Goal: Information Seeking & Learning: Find specific fact

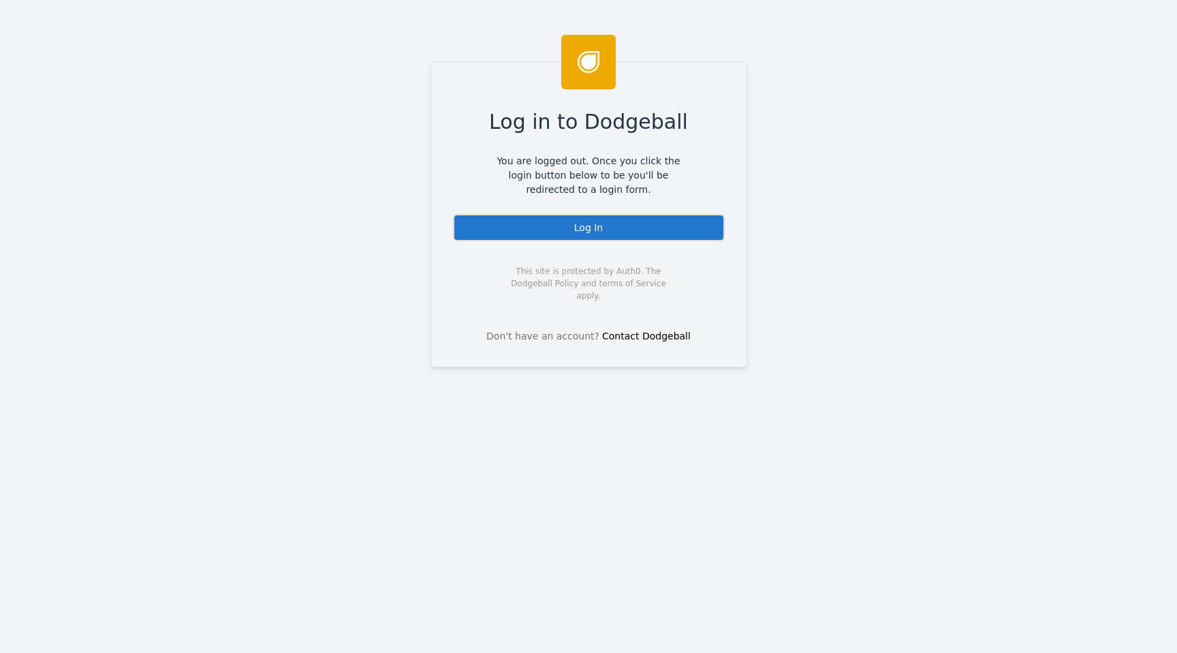
click at [533, 226] on div "Log In" at bounding box center [589, 227] width 272 height 27
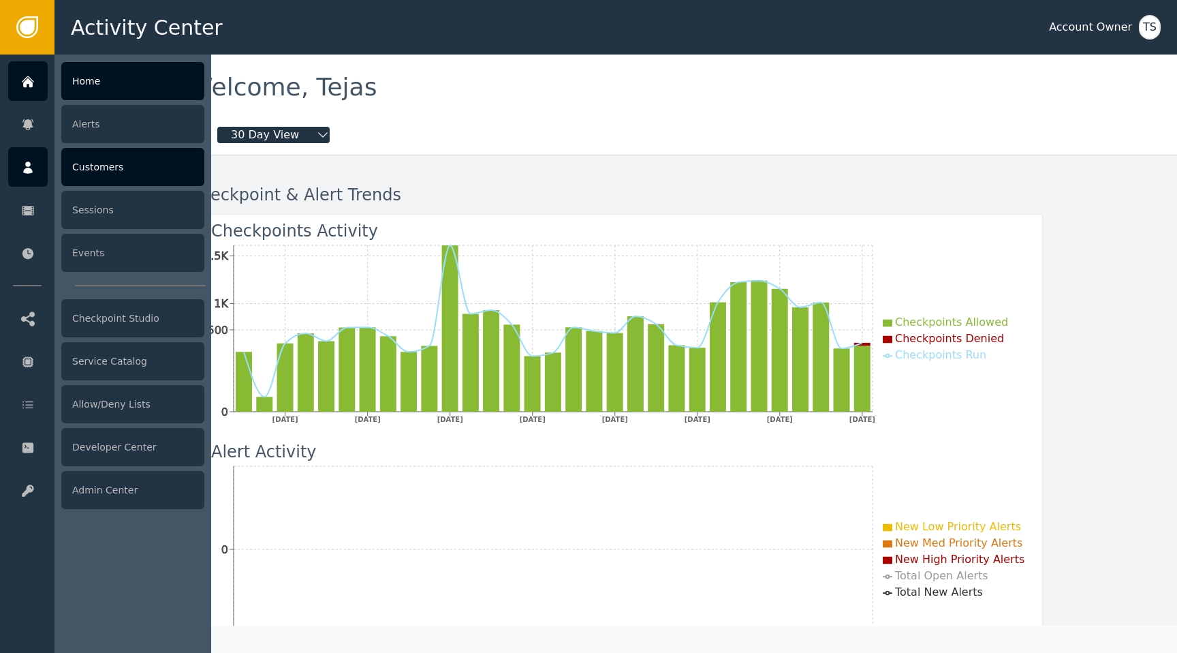
click at [39, 174] on div at bounding box center [28, 167] width 40 height 40
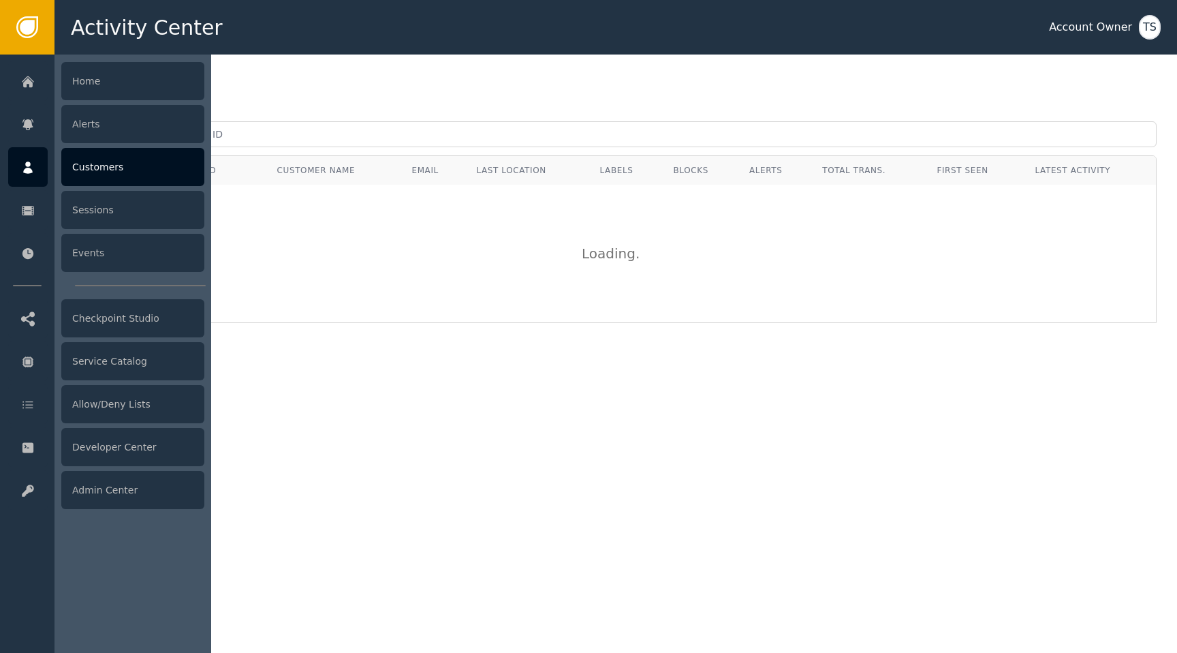
click at [93, 181] on div "Customers" at bounding box center [132, 167] width 143 height 38
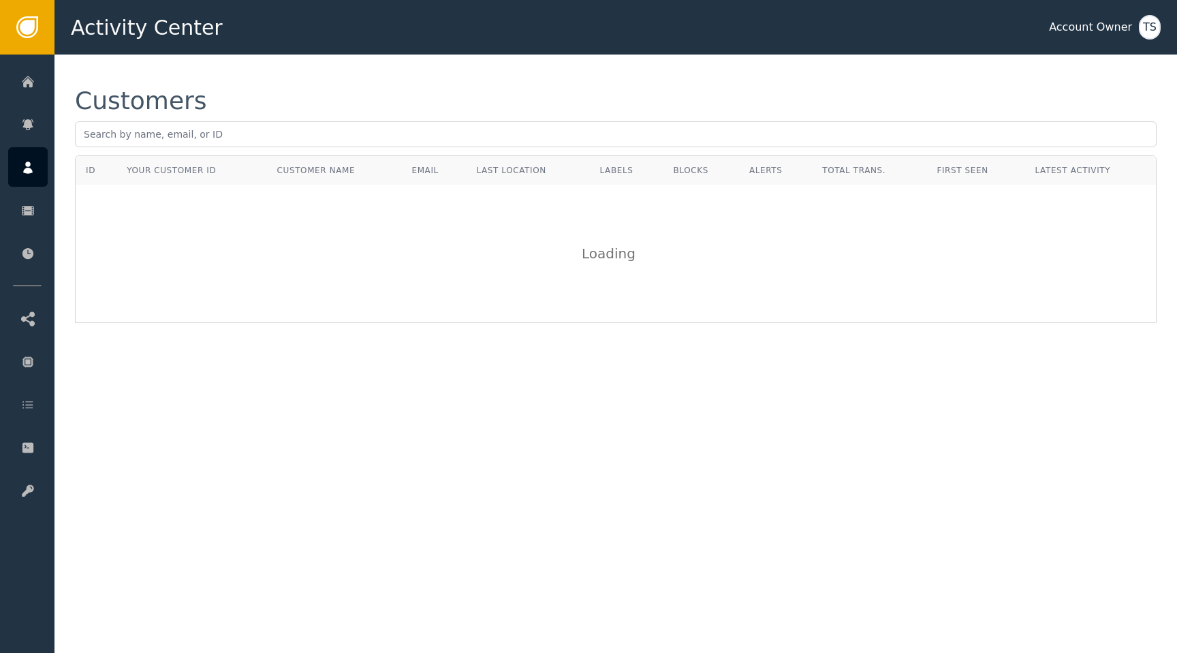
click at [341, 149] on div "Customers" at bounding box center [616, 122] width 1082 height 67
click at [344, 139] on input "text" at bounding box center [616, 134] width 1082 height 26
paste input "[EMAIL_ADDRESS]"
type input "[EMAIL_ADDRESS]"
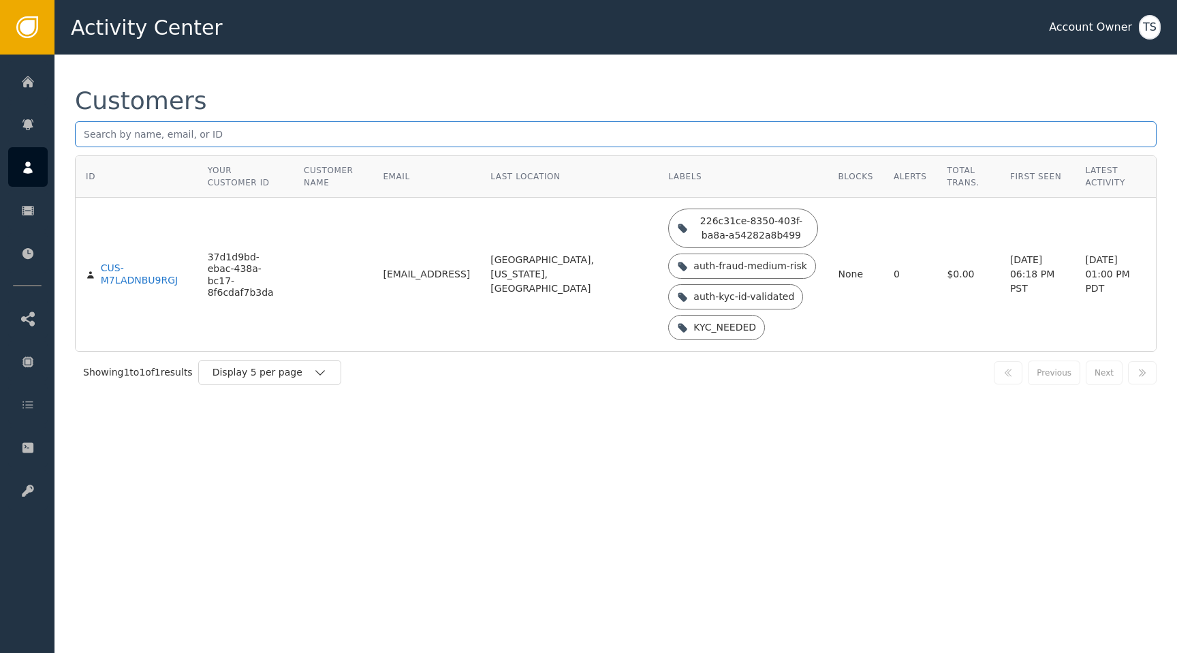
paste input "[EMAIL_ADDRESS]"
type input "[EMAIL_ADDRESS]"
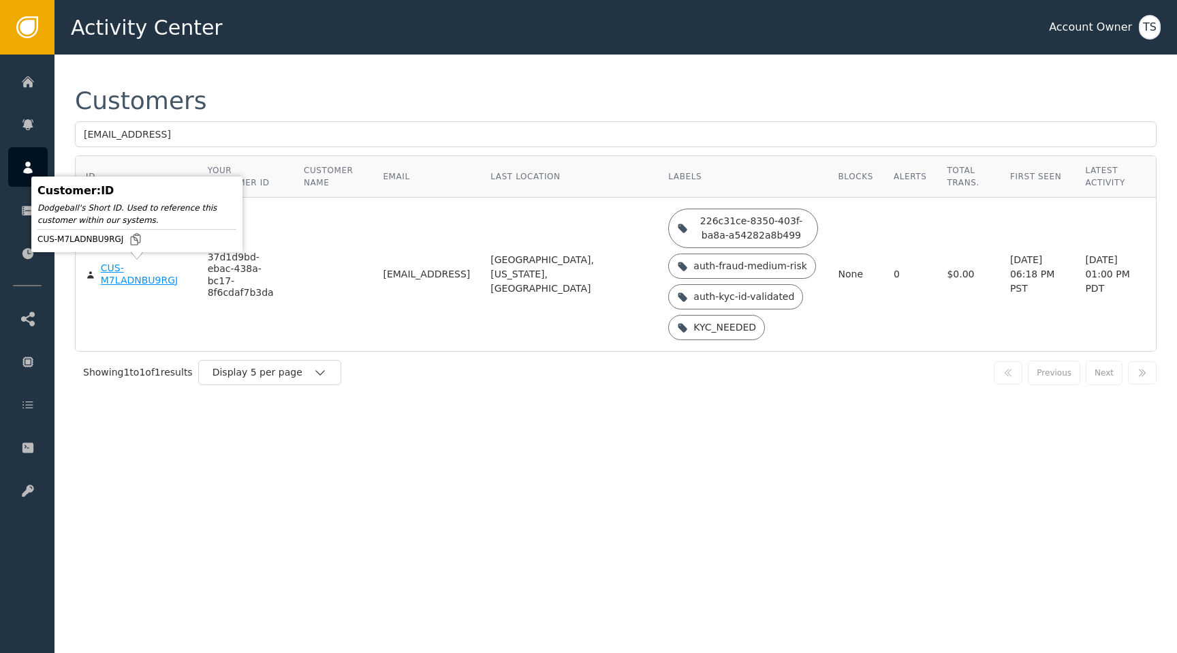
click at [112, 274] on div "CUS-M7LADNBU9RGJ" at bounding box center [144, 274] width 87 height 24
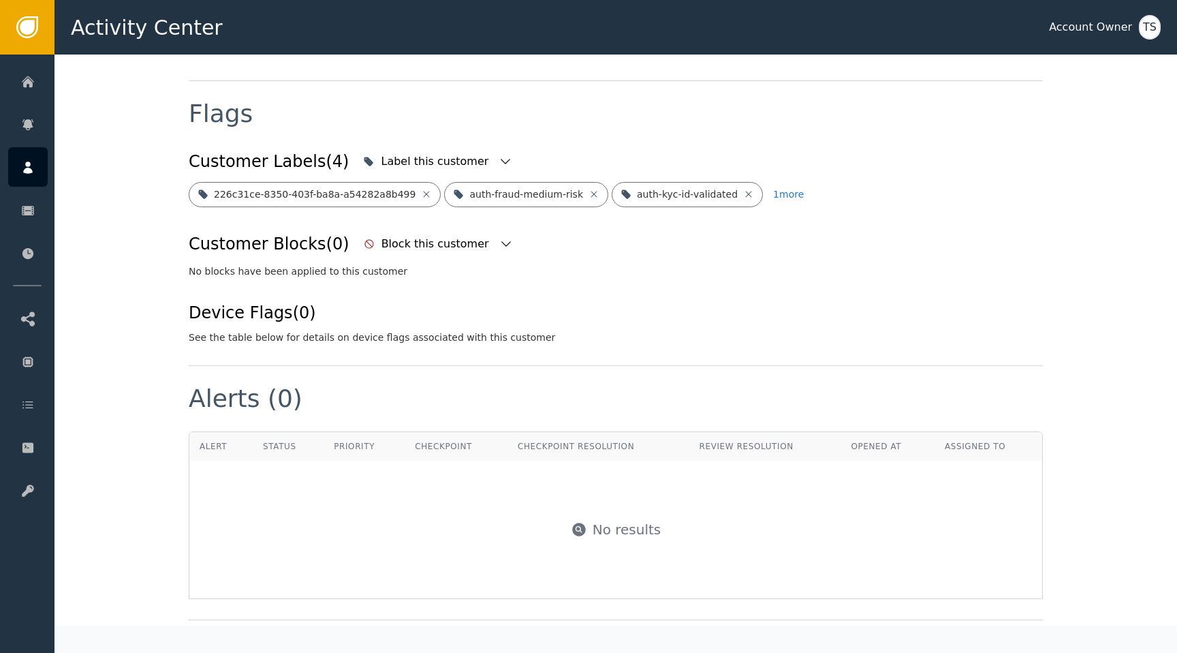
scroll to position [247, 0]
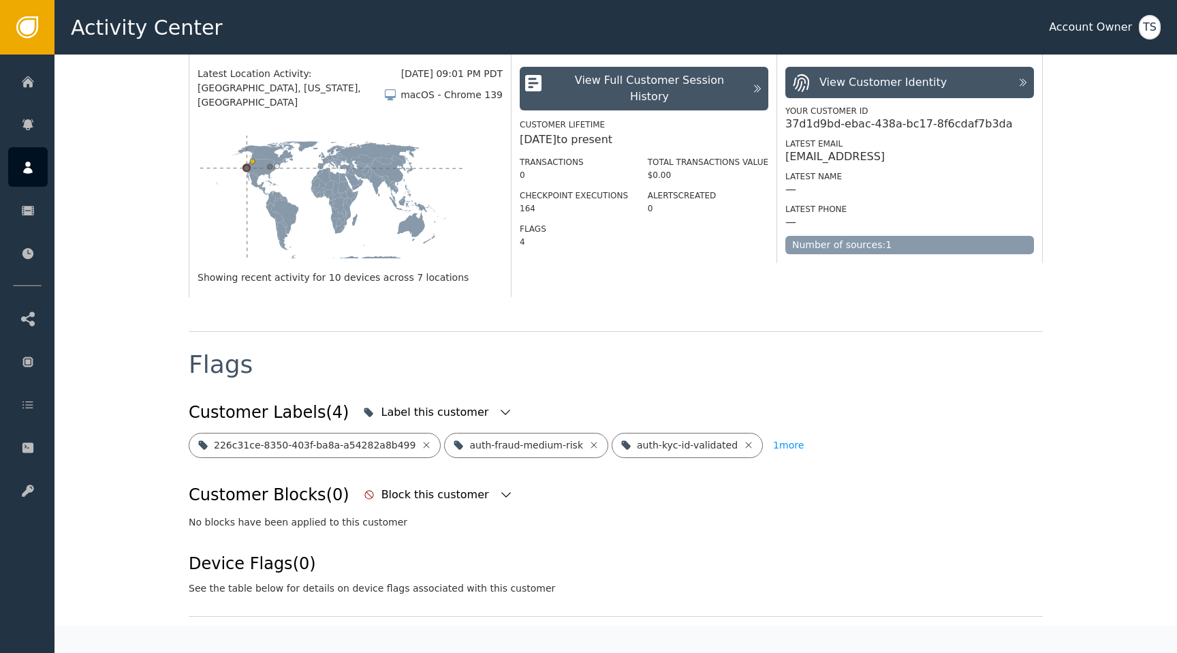
click at [783, 433] on button "1 more" at bounding box center [788, 445] width 31 height 25
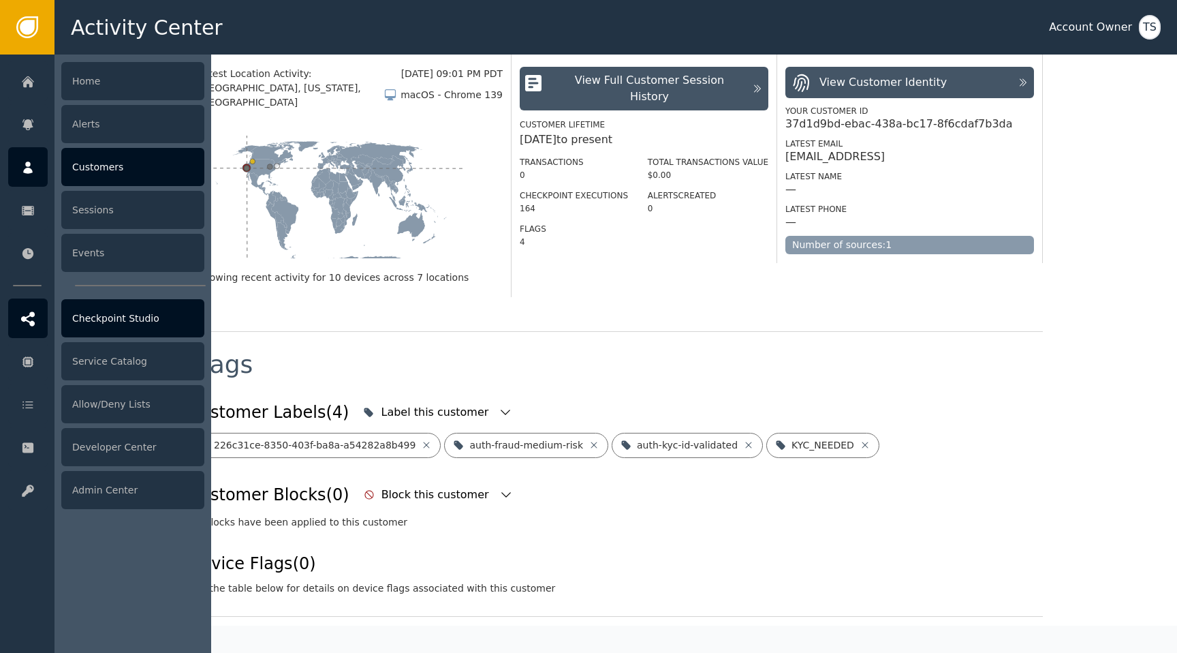
click at [112, 308] on div "Checkpoint Studio" at bounding box center [132, 318] width 143 height 38
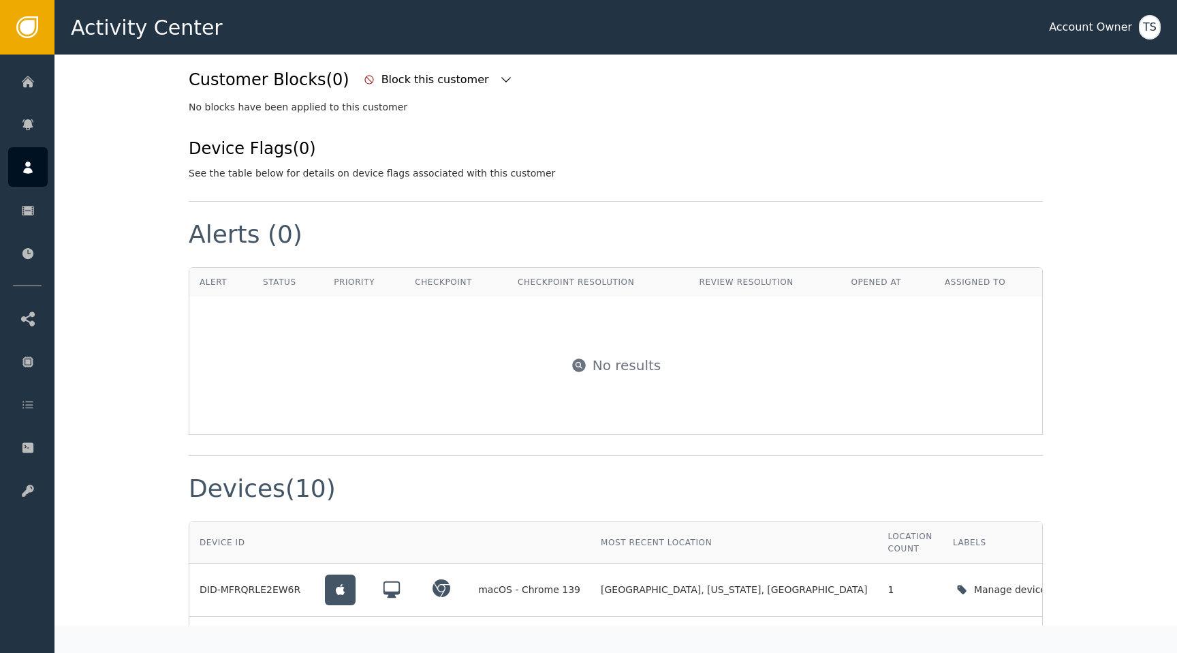
scroll to position [708, 0]
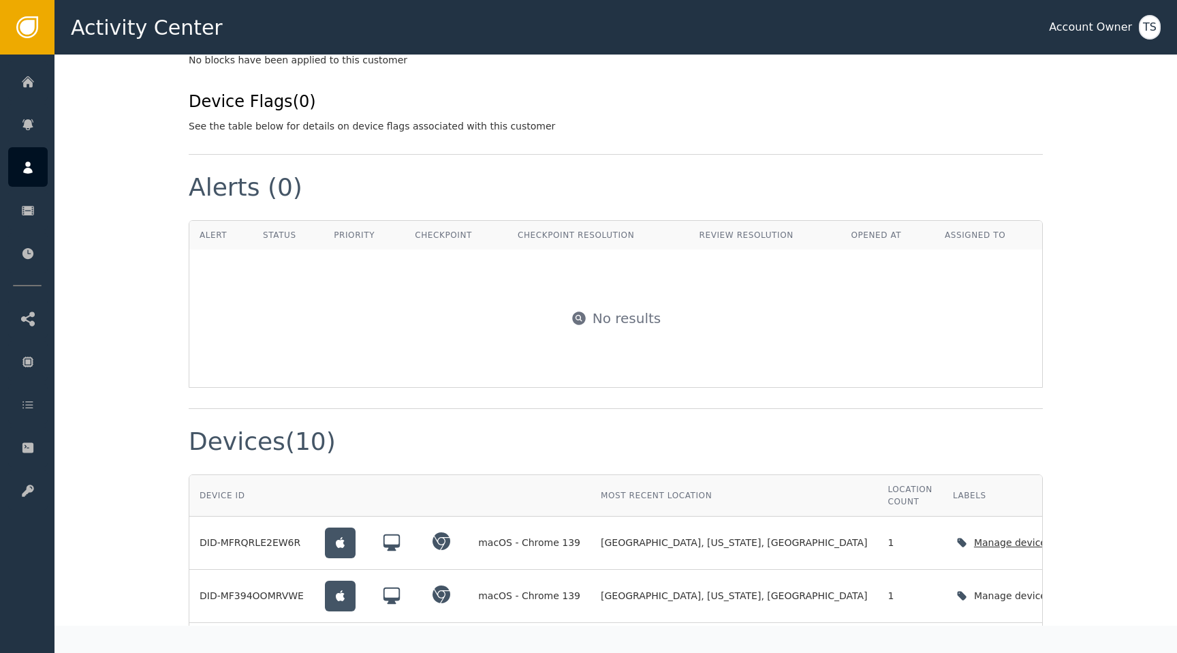
click at [974, 535] on div "Manage device labels" at bounding box center [1027, 542] width 107 height 14
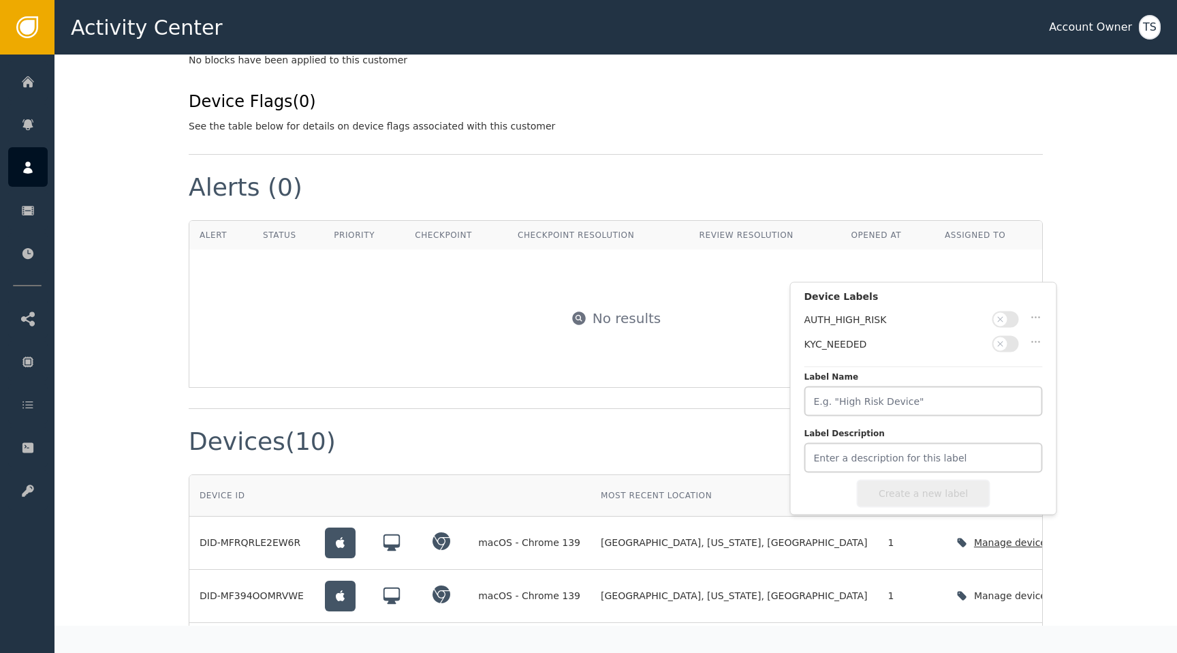
click at [974, 535] on div "Manage device labels" at bounding box center [1027, 542] width 107 height 14
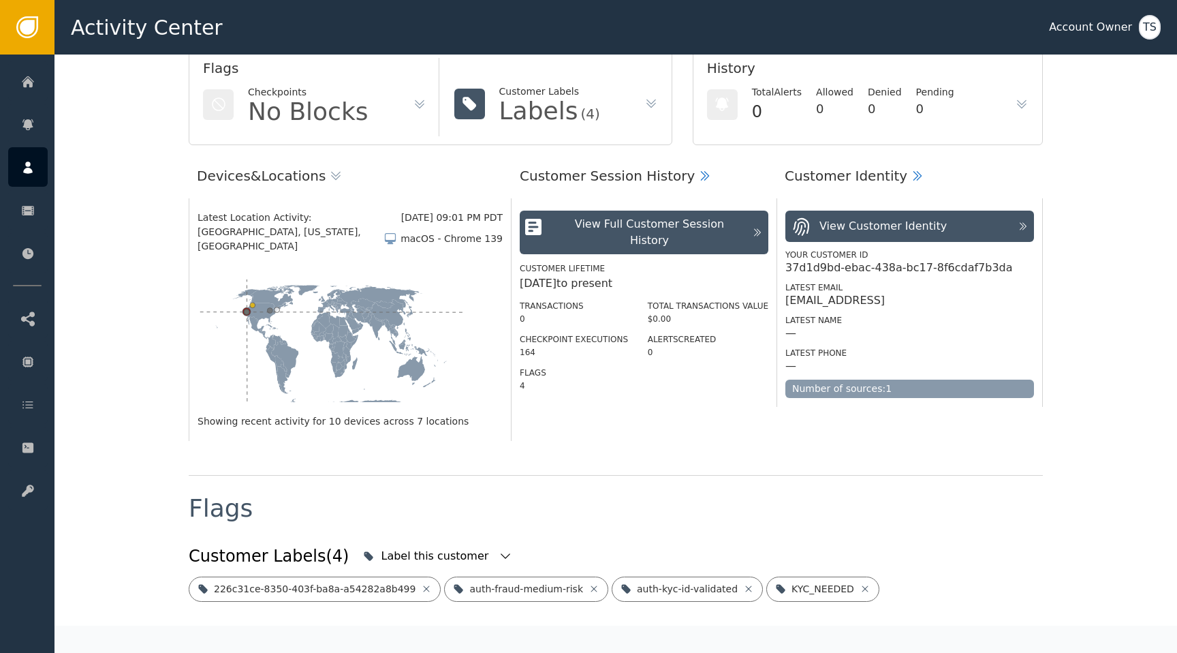
scroll to position [103, 0]
click at [861, 283] on div "Latest Email" at bounding box center [909, 287] width 249 height 12
click at [861, 306] on div "[EMAIL_ADDRESS]" at bounding box center [834, 301] width 99 height 14
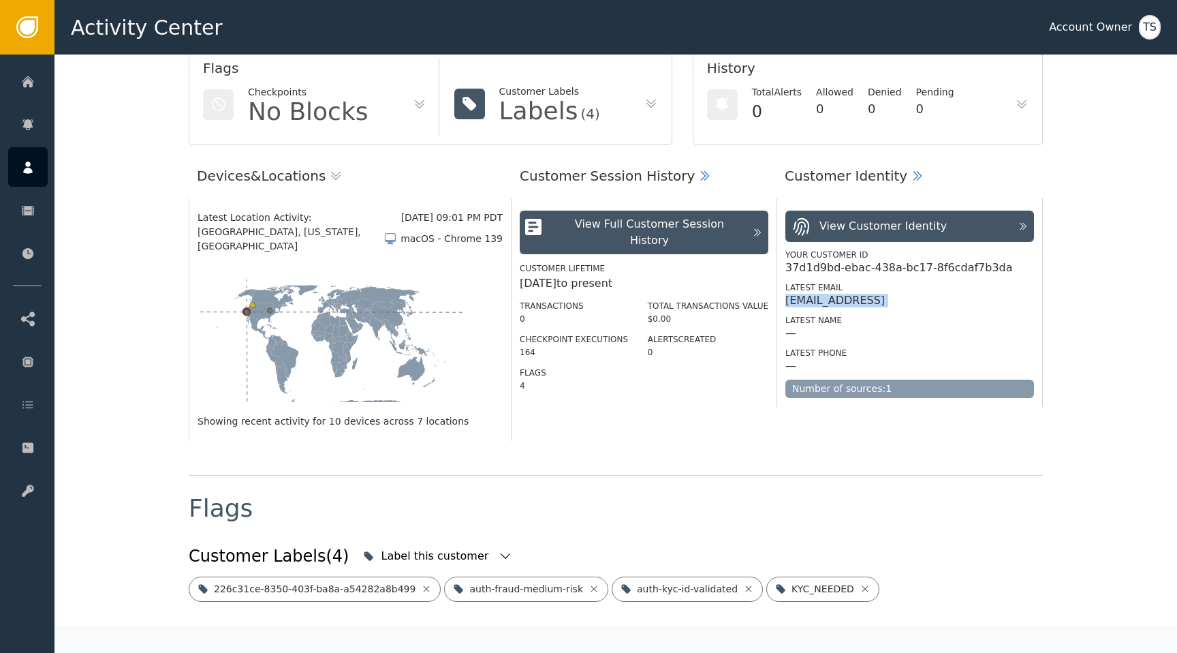
click at [861, 306] on div "[EMAIL_ADDRESS]" at bounding box center [834, 301] width 99 height 14
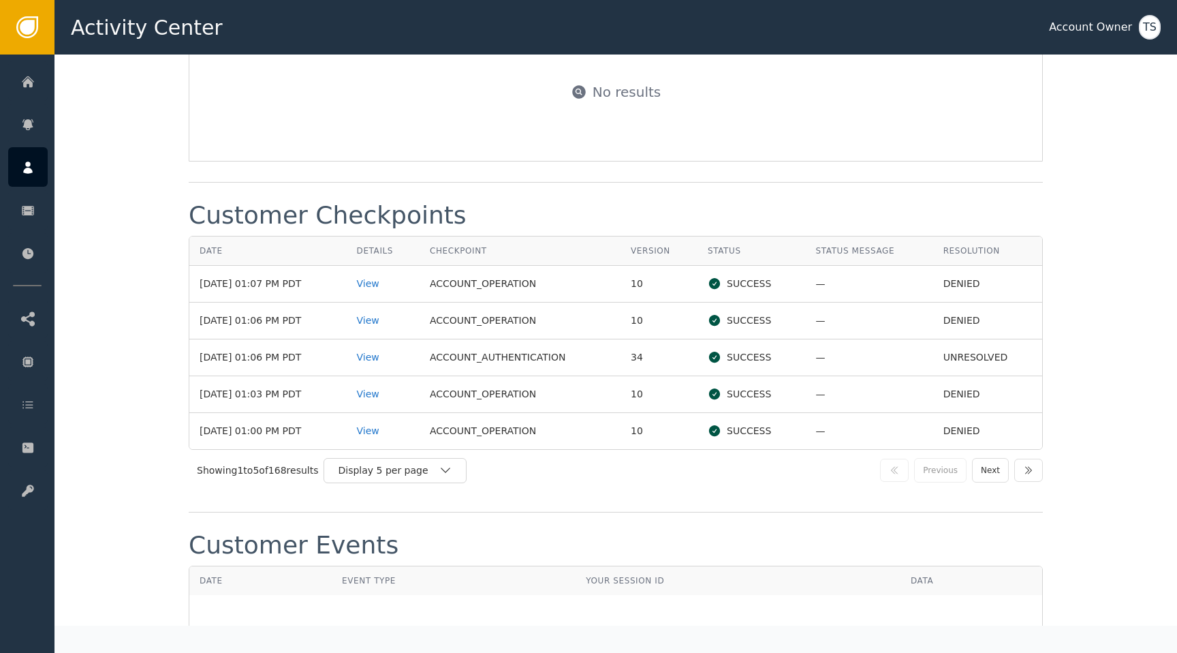
scroll to position [1638, 0]
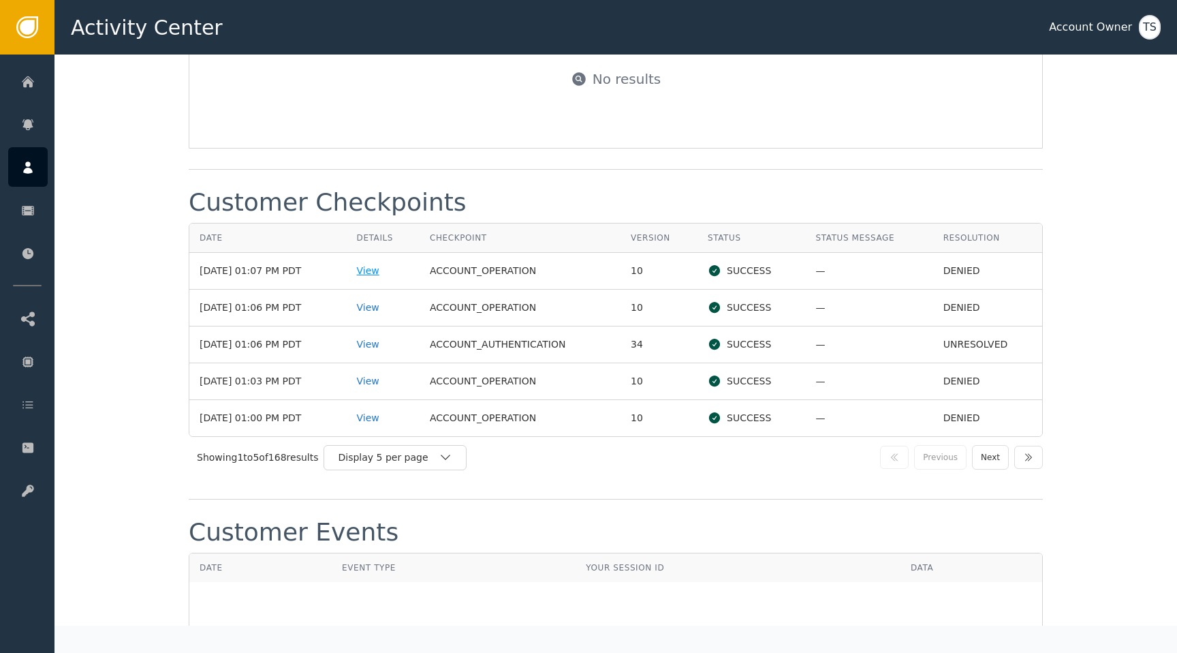
click at [388, 264] on div "View" at bounding box center [383, 271] width 52 height 14
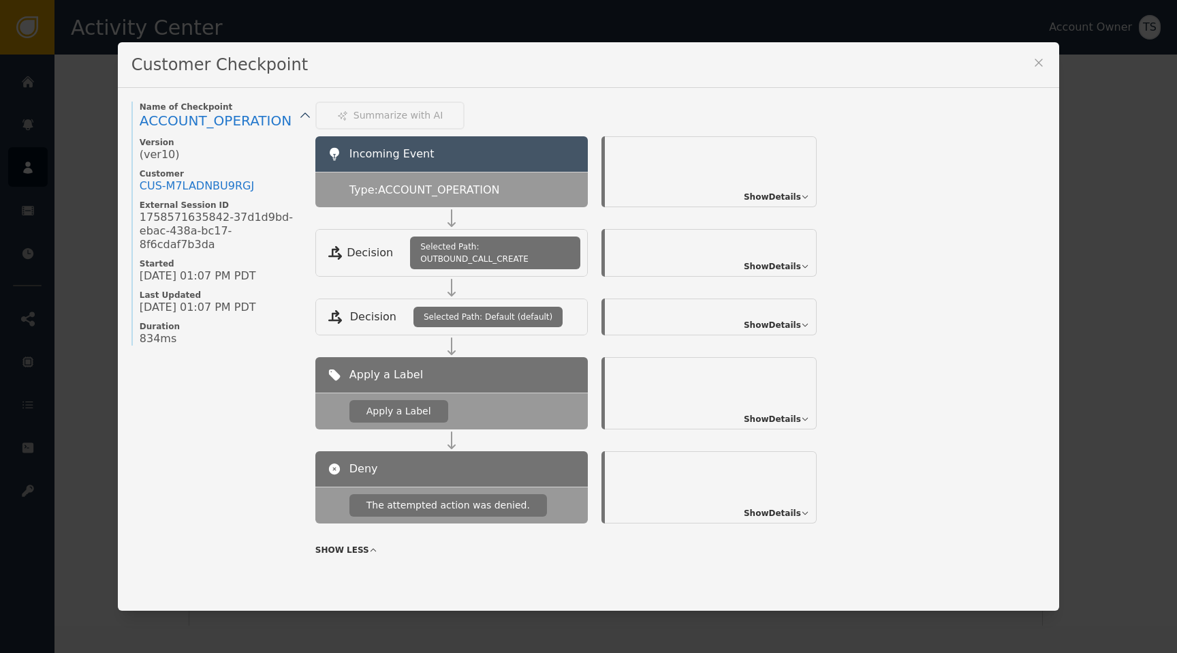
click at [704, 480] on div "Show Details" at bounding box center [711, 487] width 212 height 72
click at [764, 513] on span "Show Details" at bounding box center [772, 513] width 57 height 12
click at [794, 413] on span "Show Details" at bounding box center [772, 419] width 57 height 12
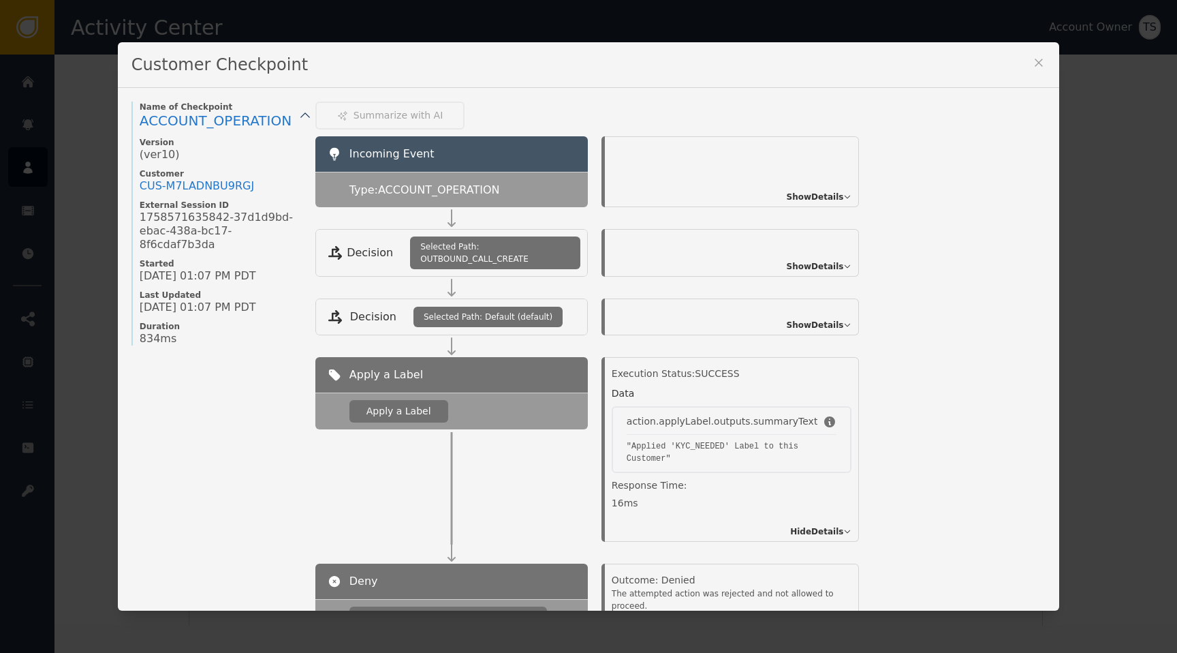
scroll to position [104, 0]
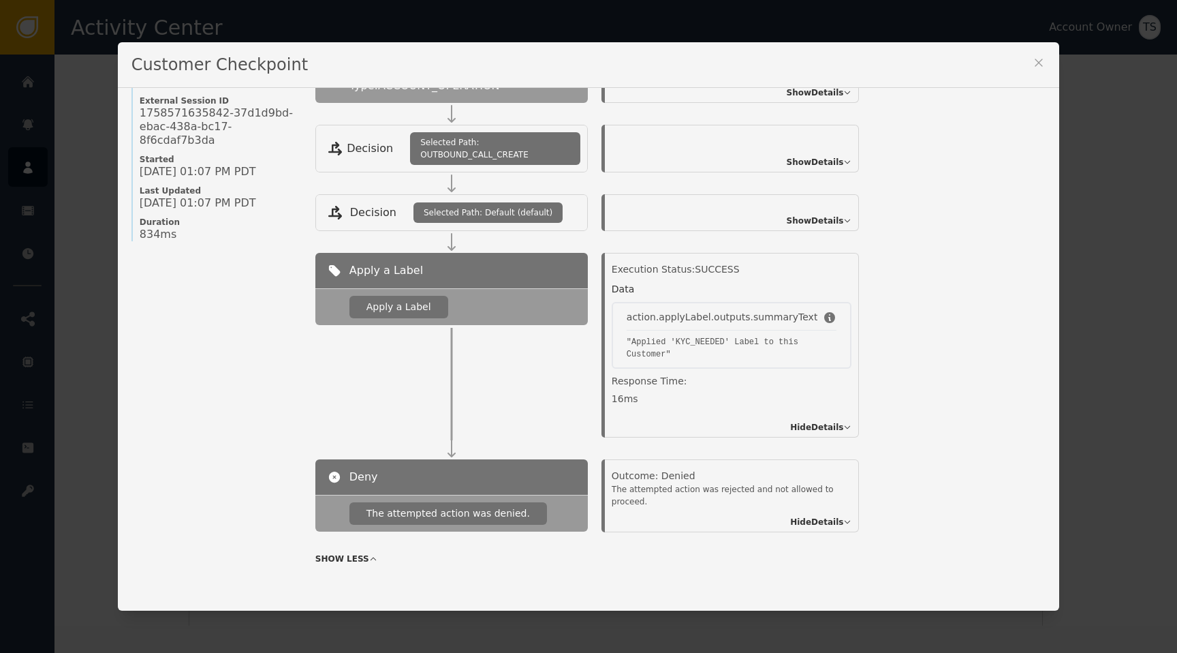
click at [813, 223] on span "Show Details" at bounding box center [815, 221] width 57 height 12
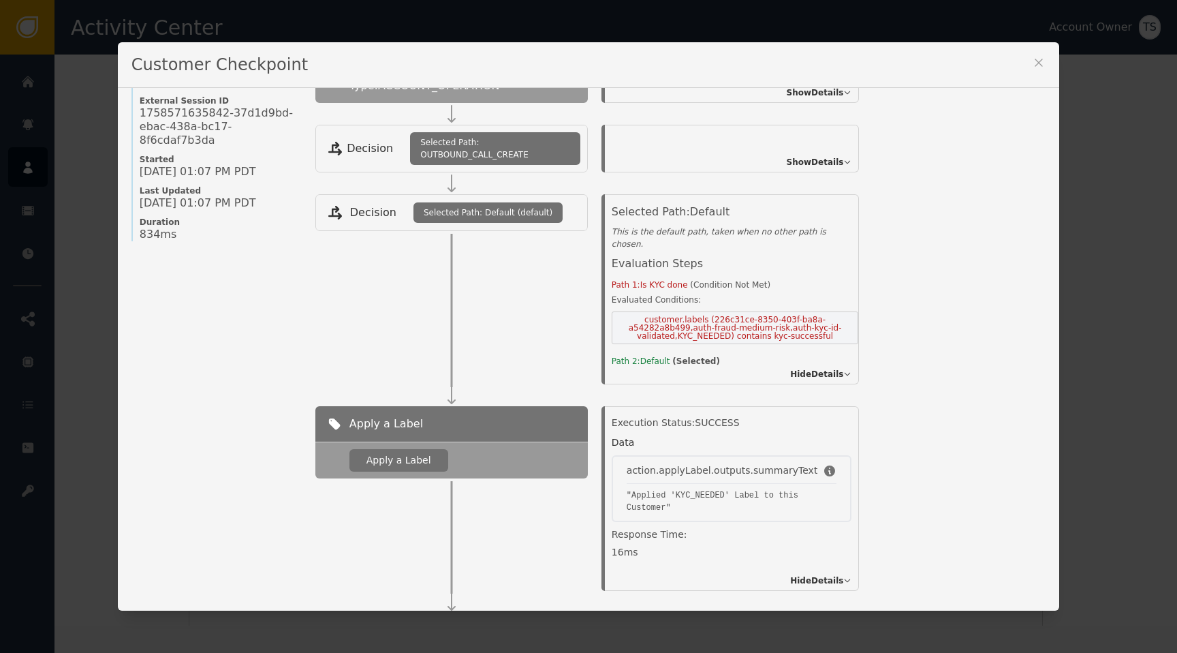
click at [824, 377] on span "Hide Details" at bounding box center [816, 374] width 53 height 12
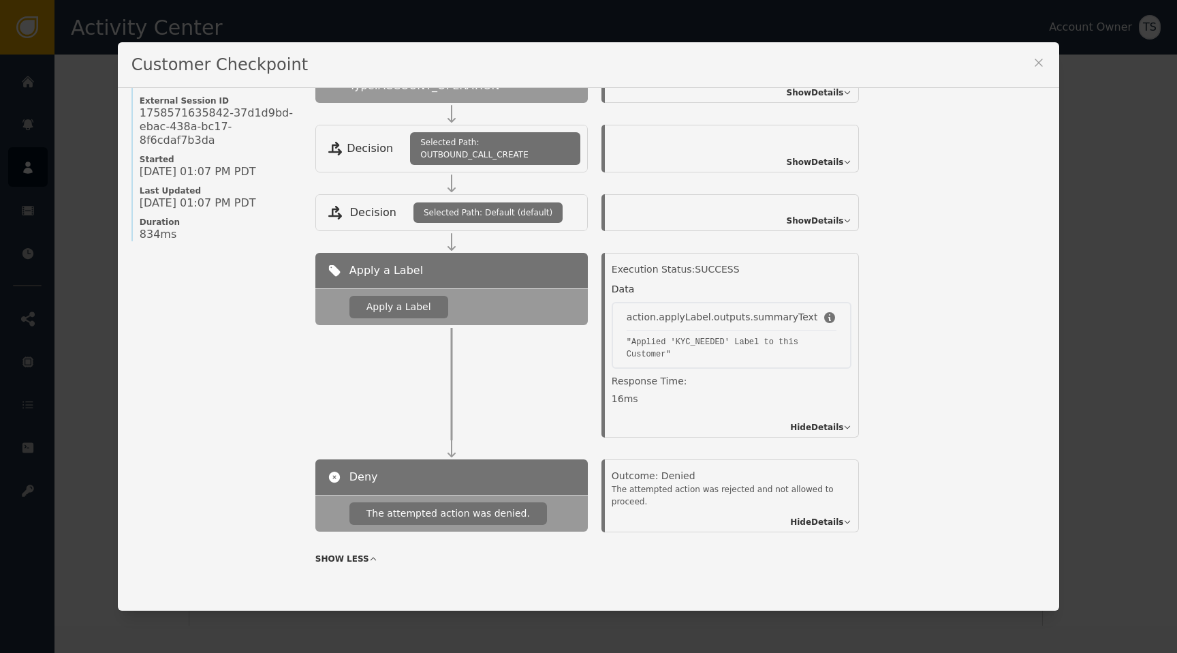
click at [807, 221] on span "Show Details" at bounding box center [815, 221] width 57 height 12
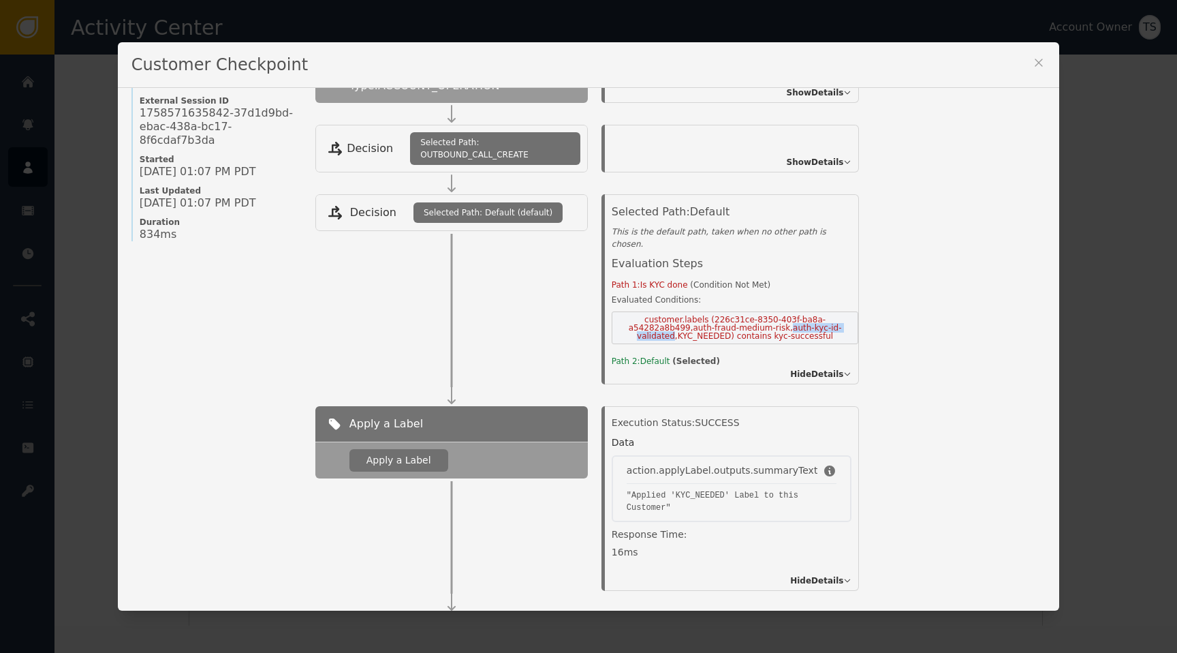
drag, startPoint x: 782, startPoint y: 329, endPoint x: 665, endPoint y: 339, distance: 117.6
click at [665, 339] on span "customer.labels (226c31ce-8350-403f-ba8a-a54282a8b499,auth-fraud-medium-risk,au…" at bounding box center [735, 327] width 247 height 33
copy span "auth-kyc-id-validated"
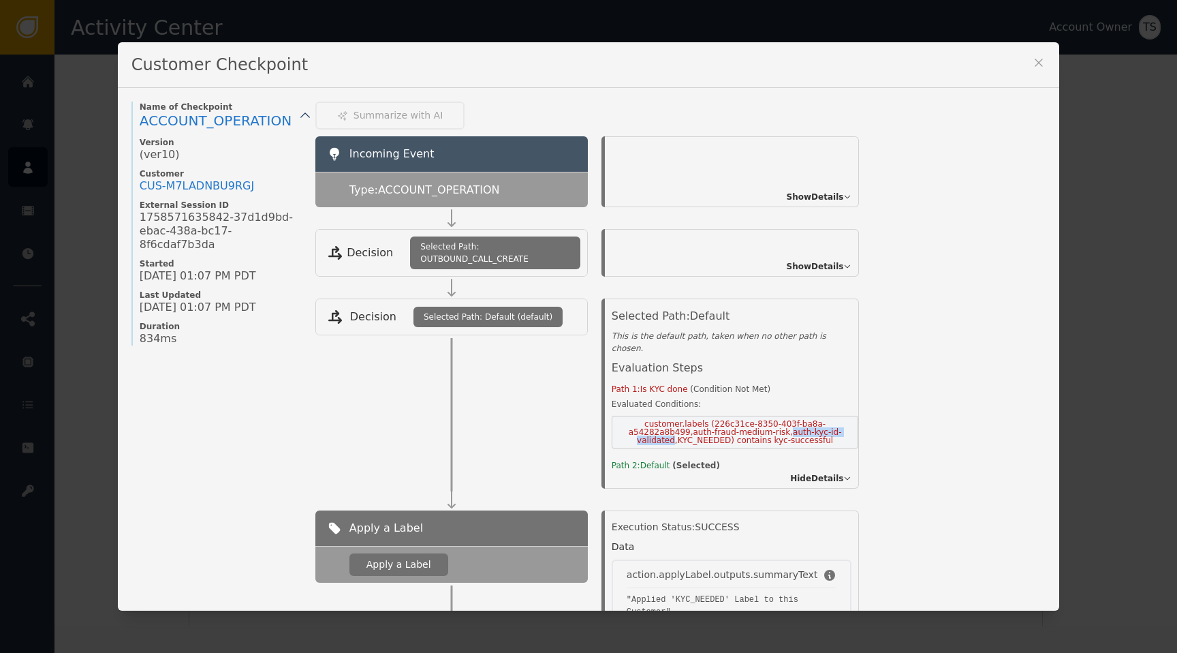
scroll to position [1, 0]
click at [798, 271] on span "Show Details" at bounding box center [815, 266] width 57 height 12
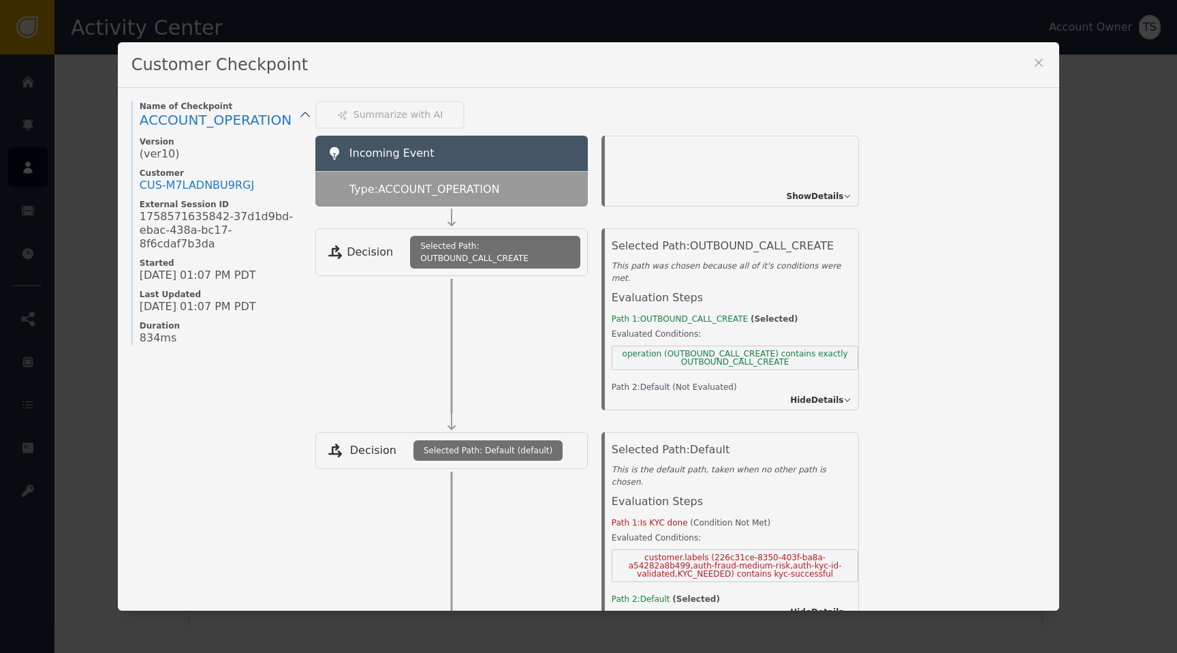
click at [811, 180] on div "Show Details" at bounding box center [732, 171] width 255 height 71
click at [808, 191] on span "Show Details" at bounding box center [815, 196] width 57 height 12
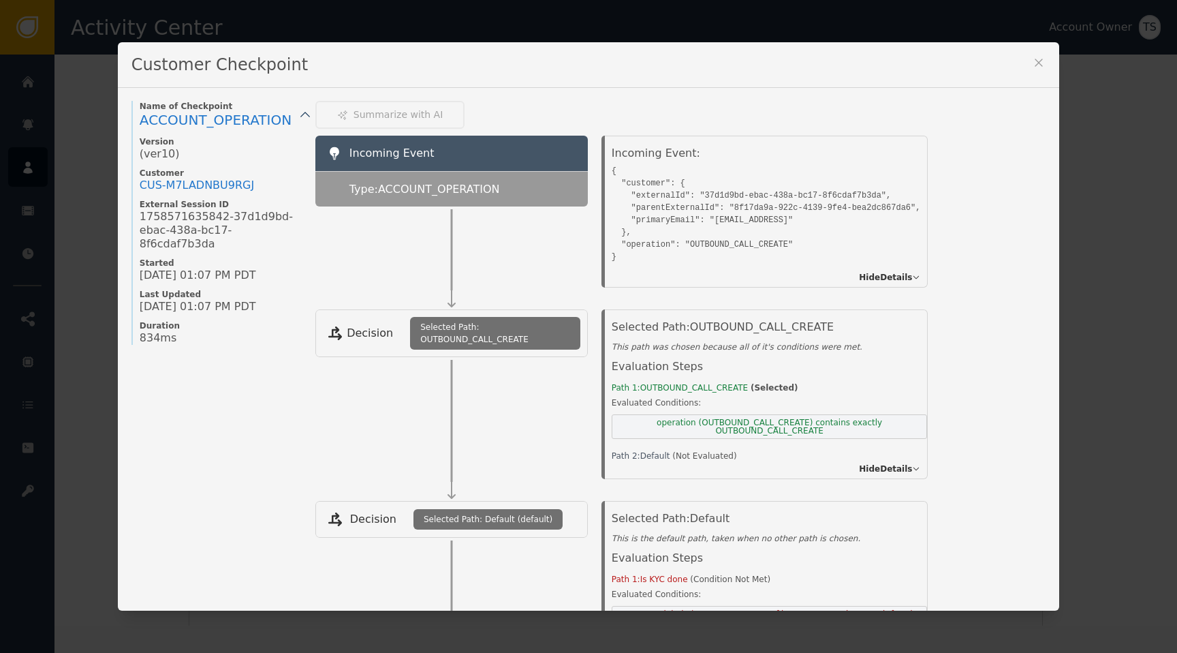
click at [1044, 56] on icon at bounding box center [1039, 63] width 14 height 14
